Goal: Task Accomplishment & Management: Manage account settings

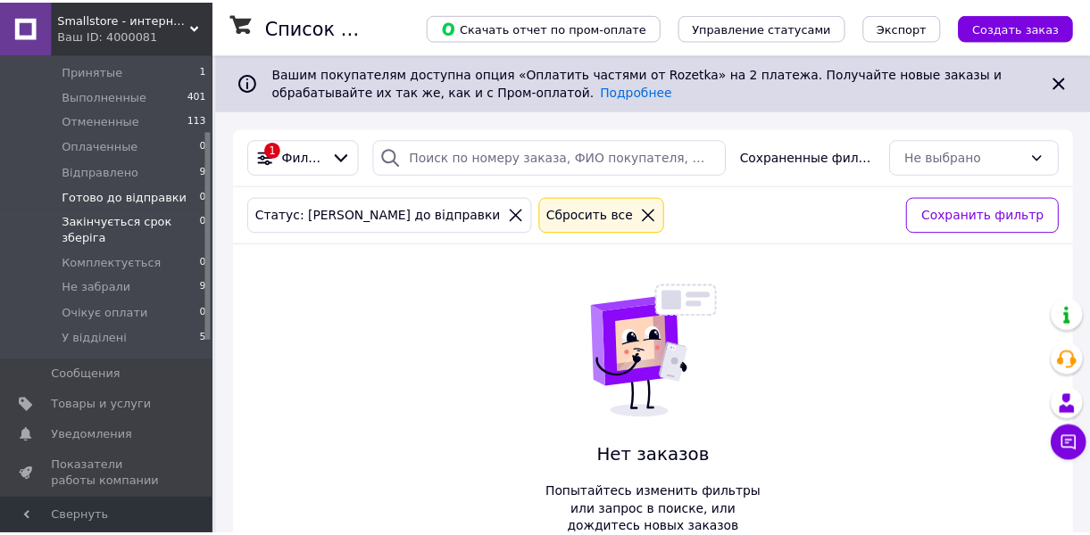
scroll to position [243, 0]
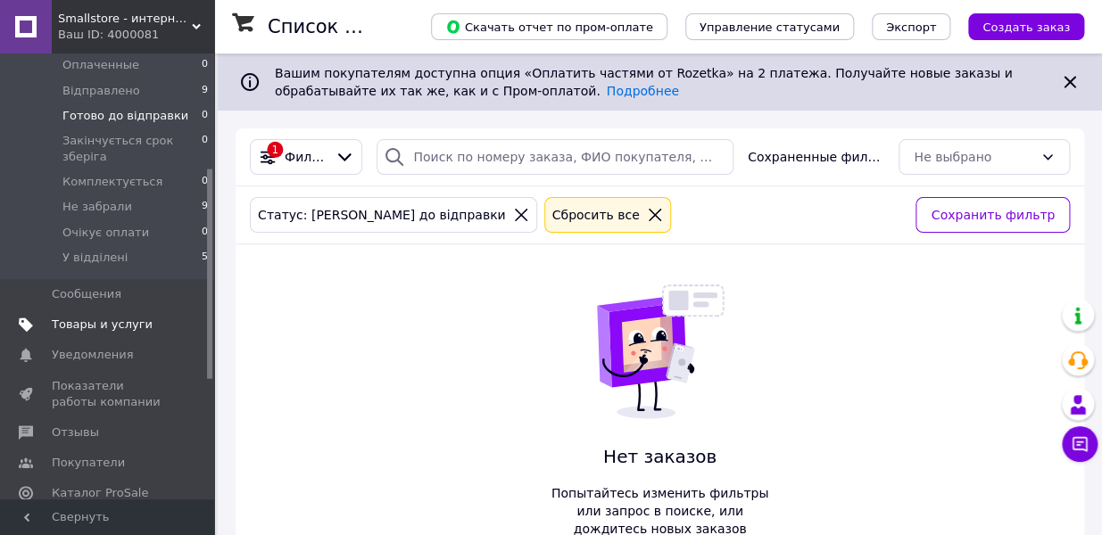
click at [129, 333] on link "Товары и услуги" at bounding box center [109, 325] width 219 height 30
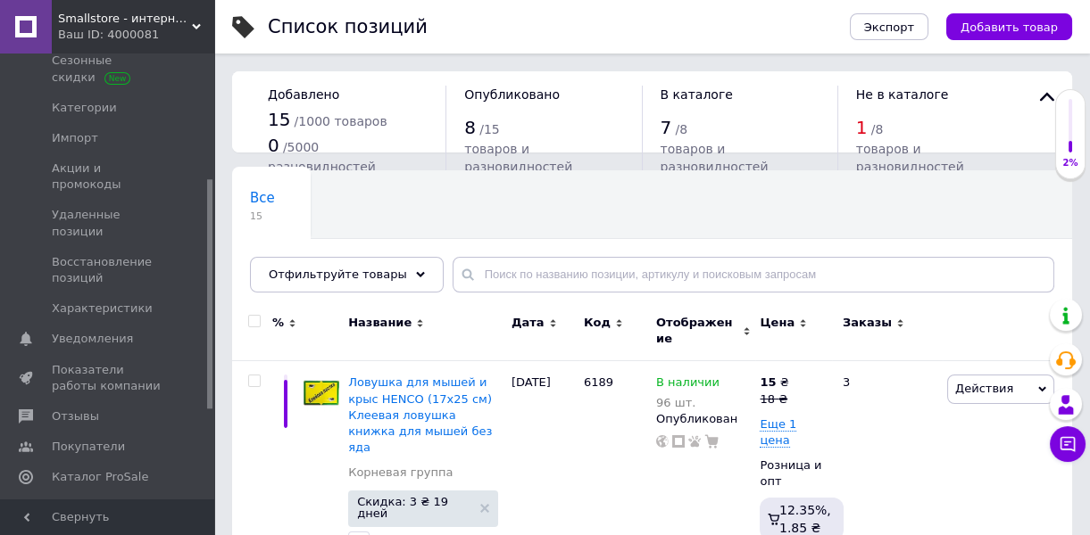
click at [85, 501] on span "Аналитика" at bounding box center [85, 509] width 66 height 16
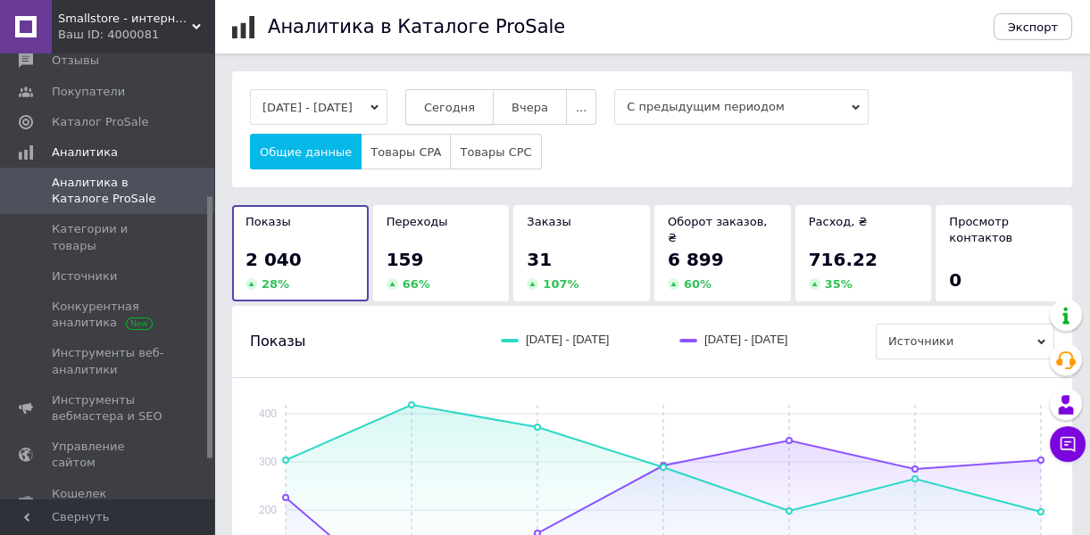
click at [475, 104] on span "Сегодня" at bounding box center [449, 107] width 51 height 13
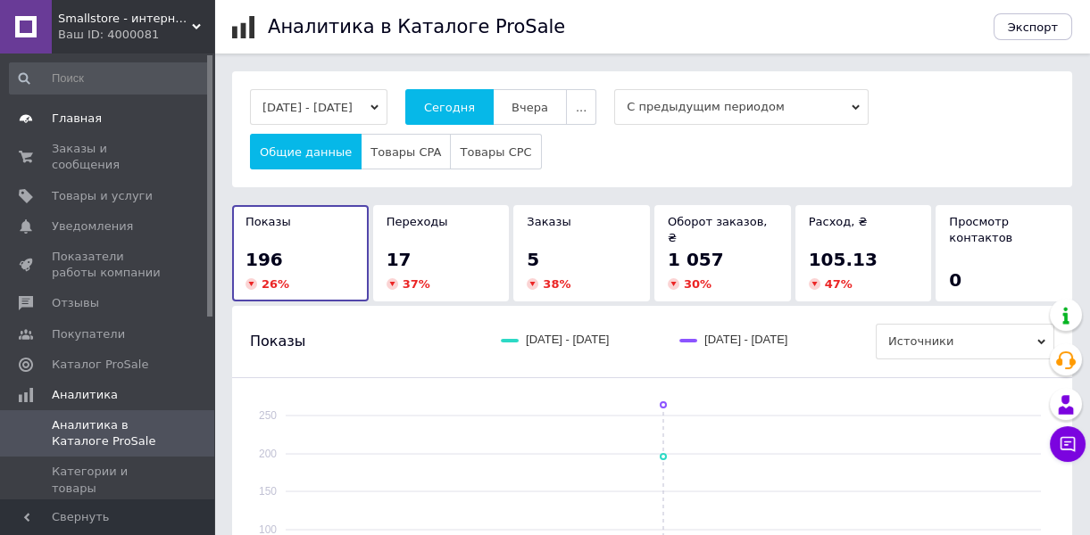
click at [84, 112] on span "Главная" at bounding box center [77, 119] width 50 height 16
